Goal: Task Accomplishment & Management: Complete application form

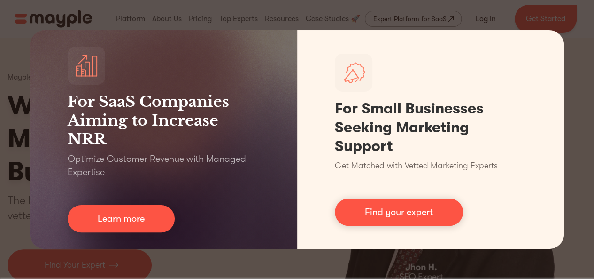
click at [262, 13] on div "For SaaS Companies Aiming to Increase NRR Optimize Customer Revenue with Manage…" at bounding box center [297, 139] width 594 height 279
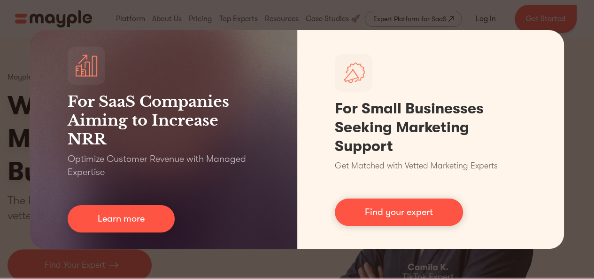
click at [465, 18] on div "For SaaS Companies Aiming to Increase NRR Optimize Customer Revenue with Manage…" at bounding box center [297, 139] width 594 height 279
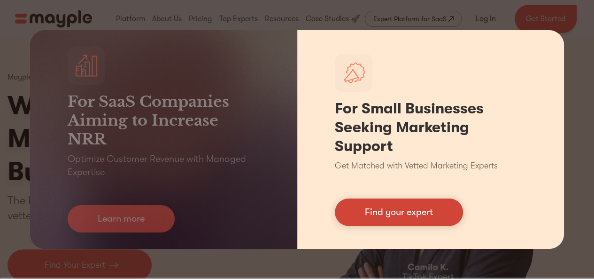
click at [416, 219] on link "Find your expert" at bounding box center [399, 211] width 128 height 27
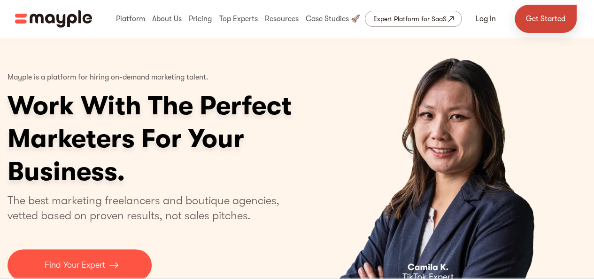
click at [548, 14] on link "Get Started" at bounding box center [546, 19] width 62 height 28
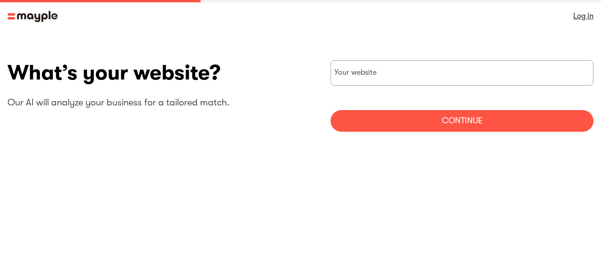
click at [39, 13] on img at bounding box center [33, 16] width 50 height 11
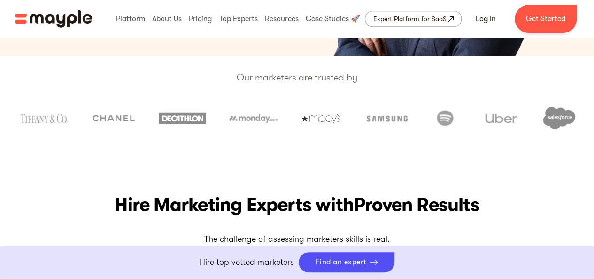
scroll to position [487, 0]
